Goal: Task Accomplishment & Management: Use online tool/utility

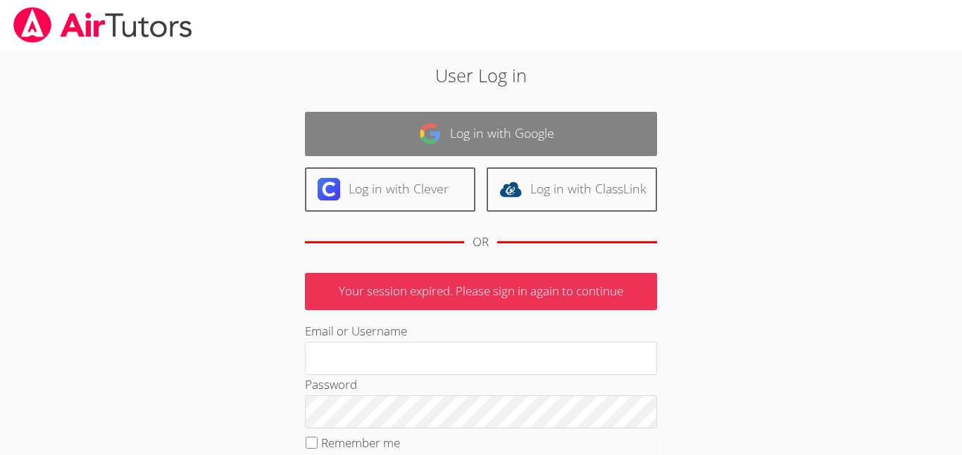
click at [648, 132] on link "Log in with Google" at bounding box center [481, 134] width 352 height 44
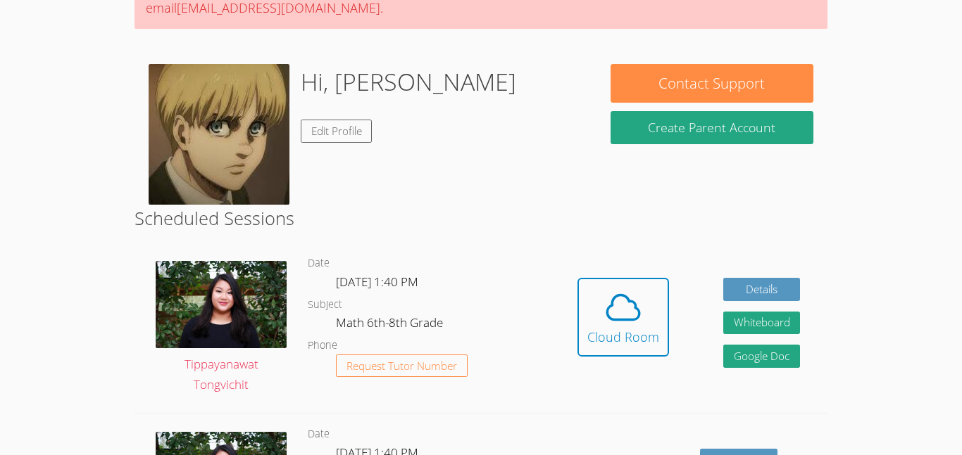
scroll to position [232, 0]
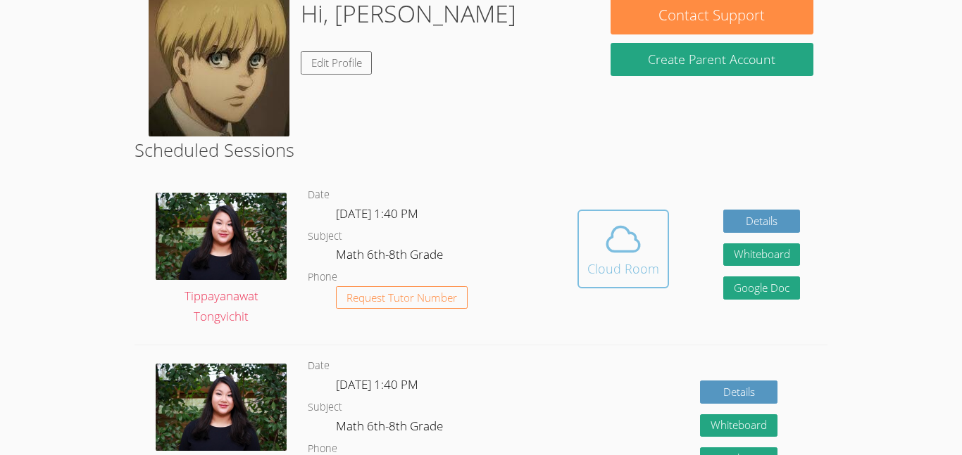
click at [612, 249] on icon at bounding box center [622, 239] width 39 height 39
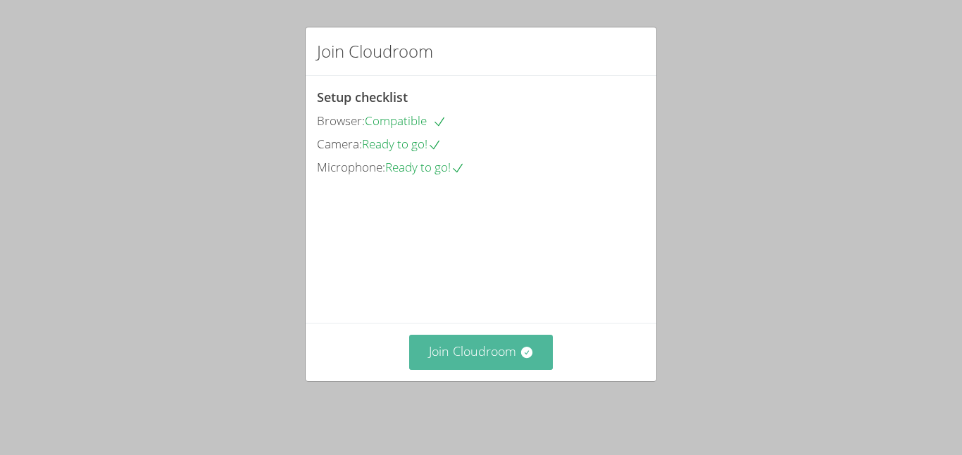
click at [515, 360] on button "Join Cloudroom" at bounding box center [481, 352] width 144 height 34
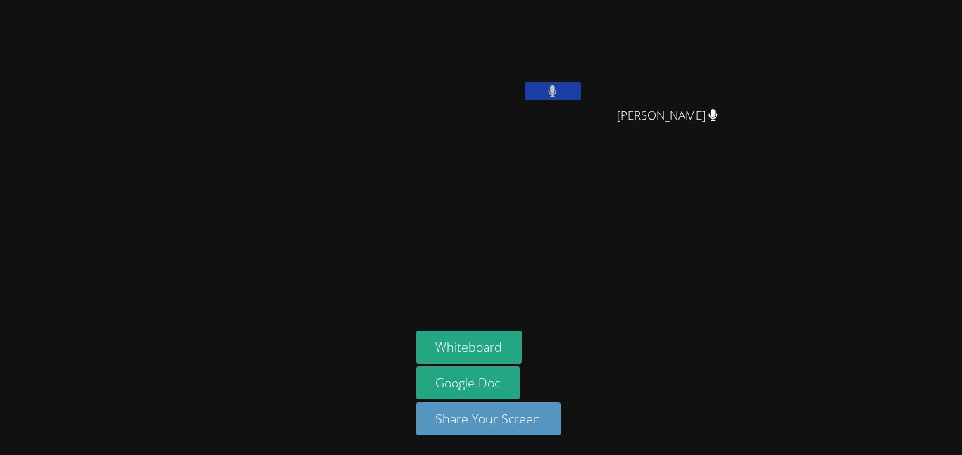
click at [549, 95] on icon at bounding box center [552, 91] width 9 height 12
click at [549, 95] on icon at bounding box center [552, 91] width 15 height 12
click at [546, 96] on button at bounding box center [552, 91] width 56 height 18
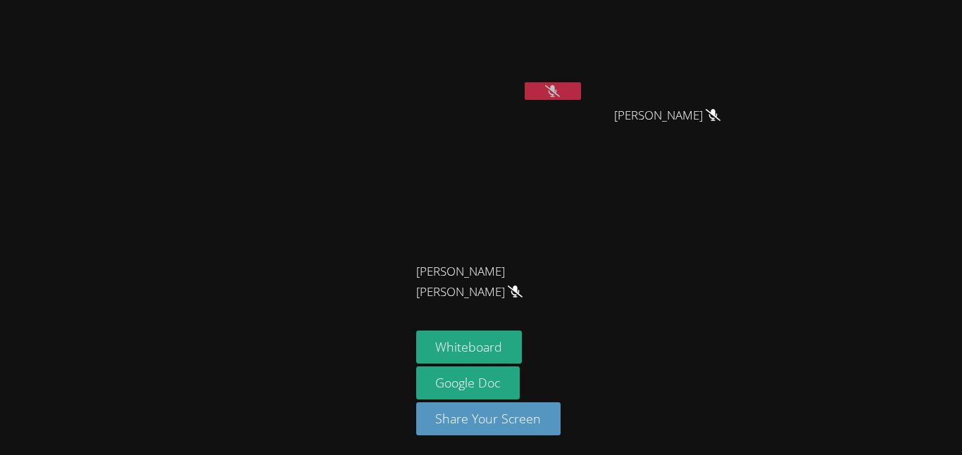
click at [551, 98] on button at bounding box center [552, 91] width 56 height 18
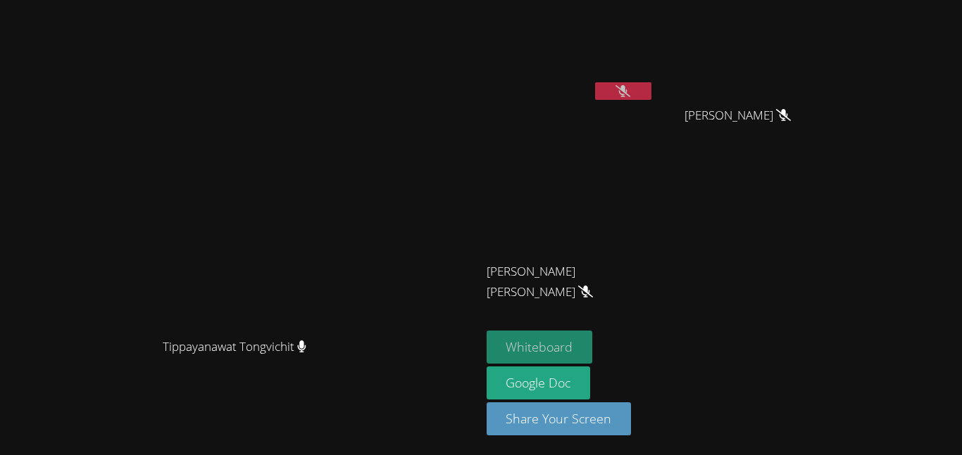
click at [593, 353] on button "Whiteboard" at bounding box center [539, 347] width 106 height 33
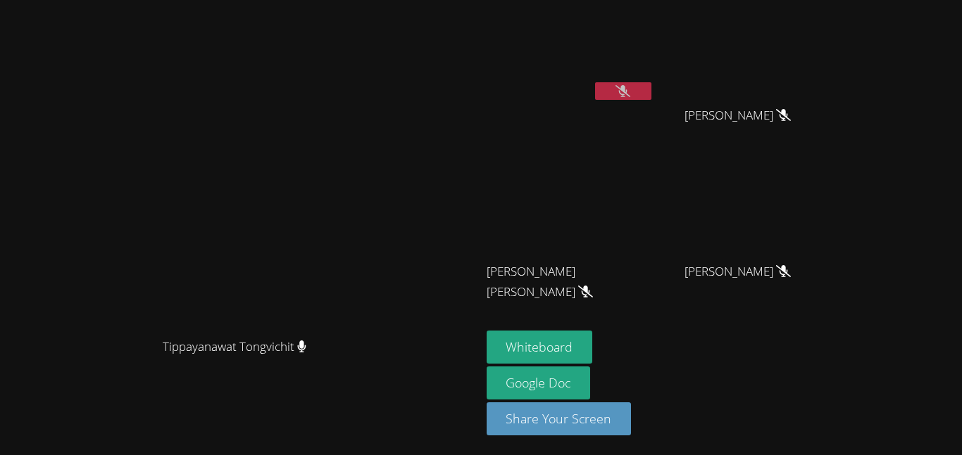
click at [346, 118] on video at bounding box center [239, 200] width 211 height 264
click at [593, 338] on button "Whiteboard" at bounding box center [539, 347] width 106 height 33
click at [630, 92] on icon at bounding box center [622, 91] width 15 height 12
click at [627, 89] on icon at bounding box center [622, 91] width 9 height 12
click at [651, 92] on button at bounding box center [623, 91] width 56 height 18
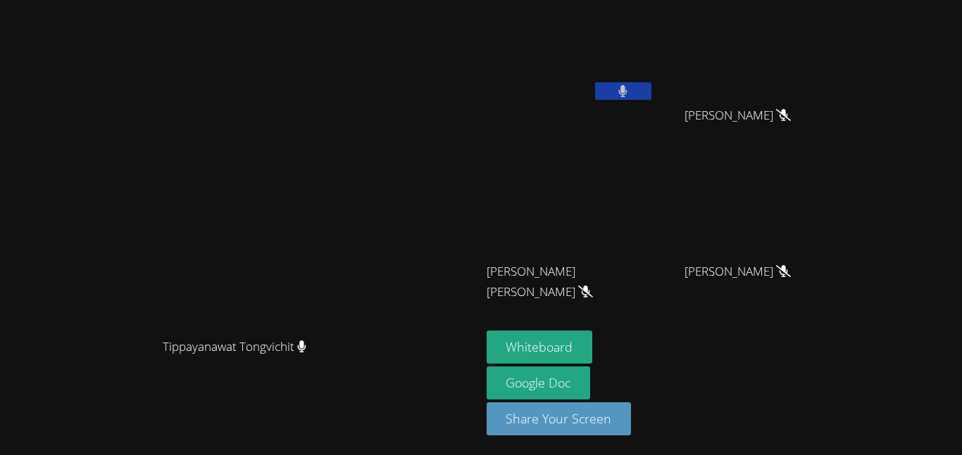
click at [651, 92] on button at bounding box center [623, 91] width 56 height 18
click at [651, 91] on button at bounding box center [623, 91] width 56 height 18
click at [651, 92] on button at bounding box center [623, 91] width 56 height 18
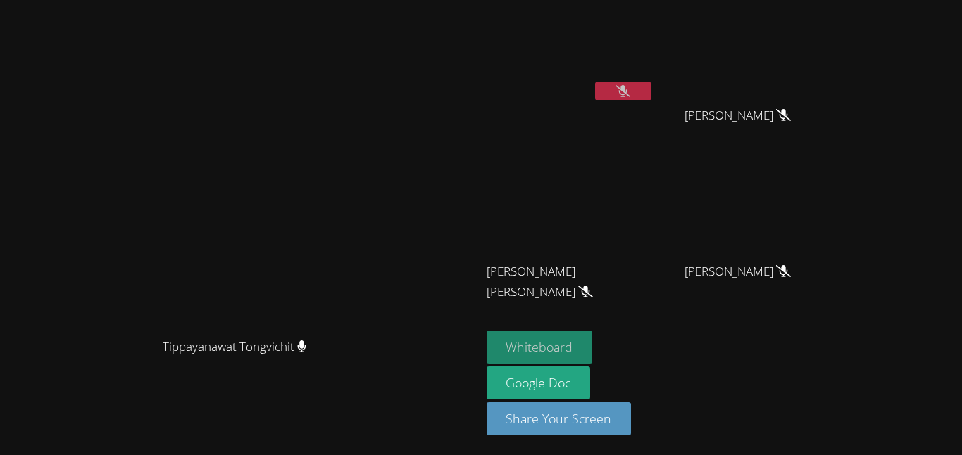
click at [593, 337] on button "Whiteboard" at bounding box center [539, 347] width 106 height 33
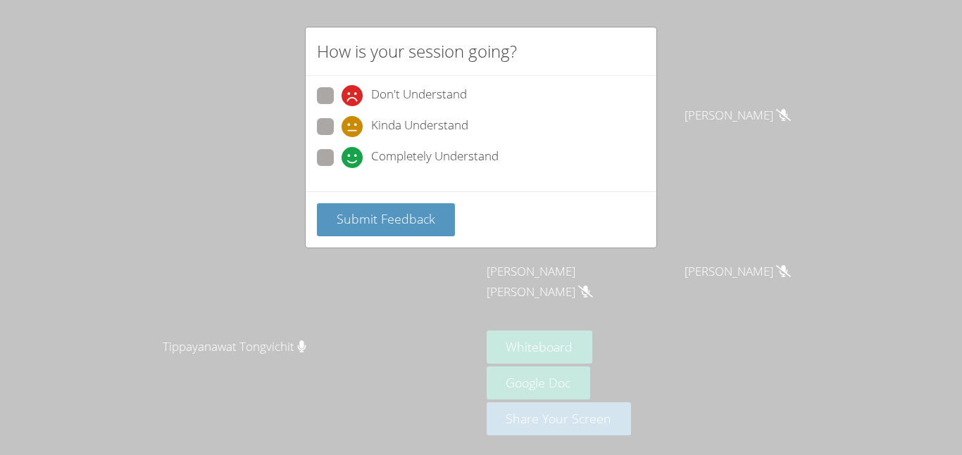
click at [356, 163] on icon at bounding box center [351, 157] width 21 height 21
click at [353, 161] on input "Completely Understand" at bounding box center [347, 155] width 12 height 12
radio input "true"
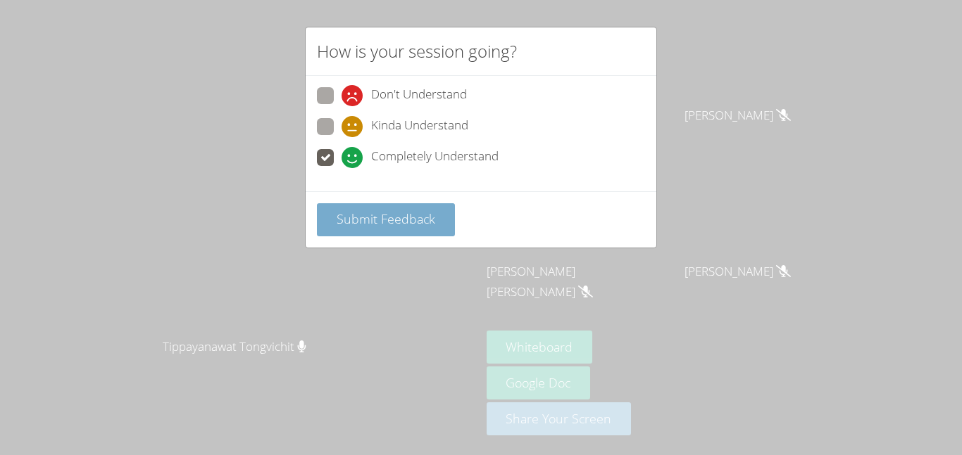
click at [372, 204] on button "Submit Feedback" at bounding box center [386, 219] width 138 height 33
